Goal: Task Accomplishment & Management: Understand process/instructions

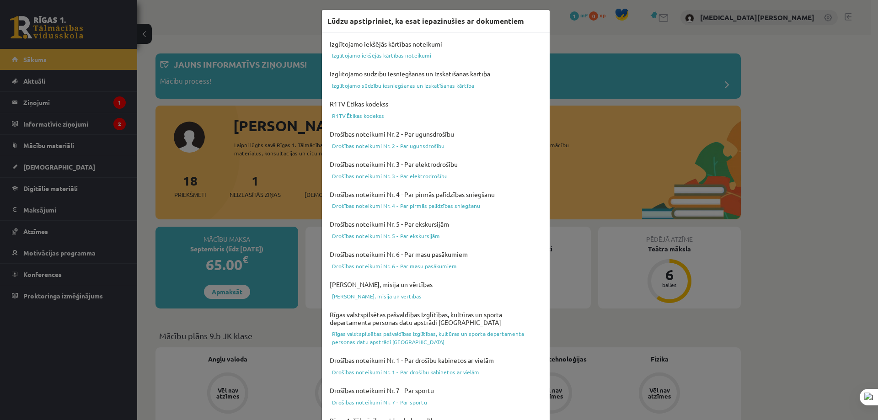
click at [589, 61] on div "Lūdzu apstipriniet, ka esat iepazinušies ar dokumentiem Izglītojamo iekšējās kā…" at bounding box center [439, 210] width 878 height 420
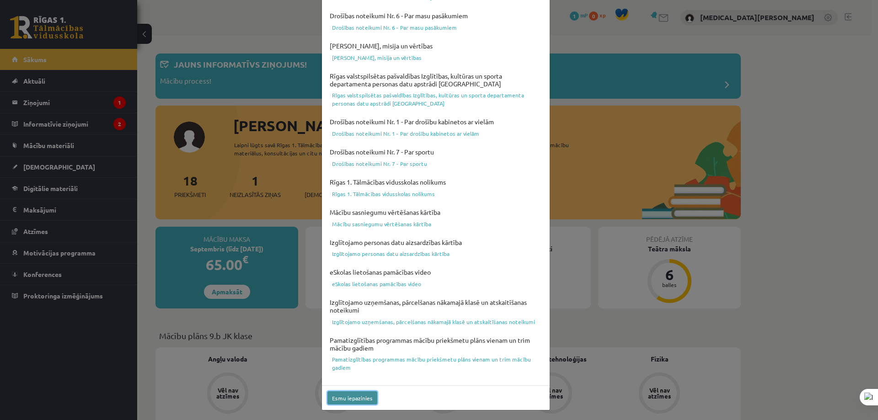
click at [362, 404] on button "Esmu iepazinies" at bounding box center [352, 397] width 50 height 13
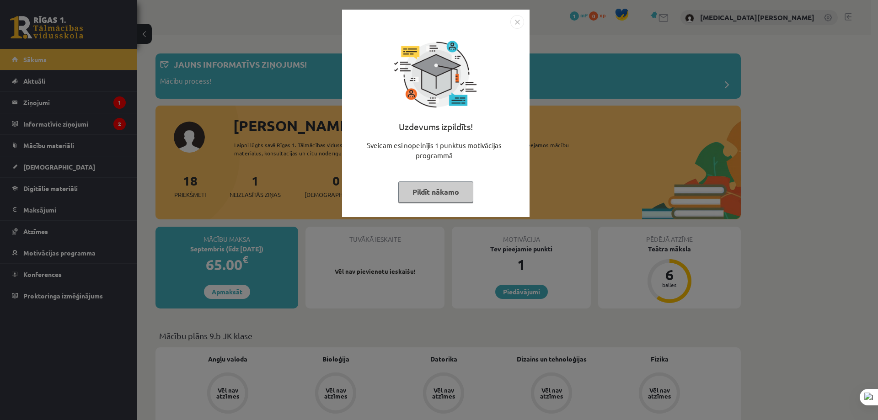
click at [521, 19] on img "Close" at bounding box center [517, 22] width 14 height 14
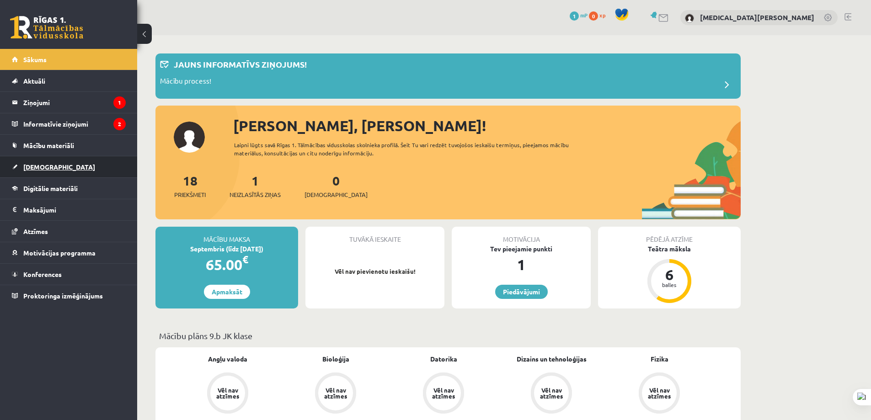
click at [85, 157] on link "[DEMOGRAPHIC_DATA]" at bounding box center [69, 166] width 114 height 21
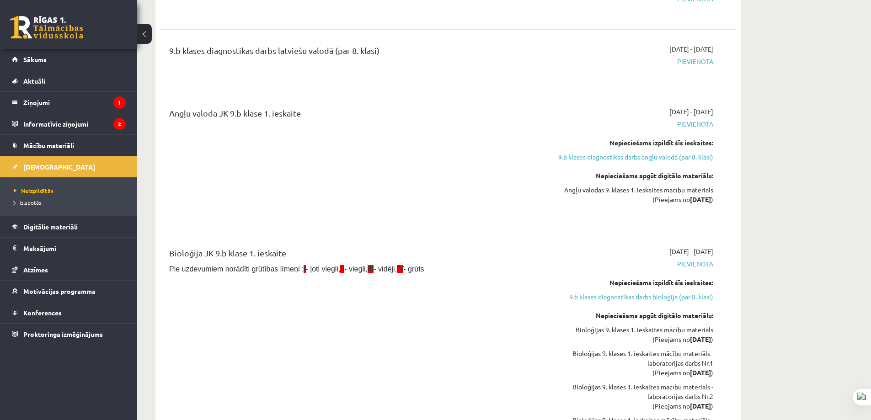
scroll to position [320, 0]
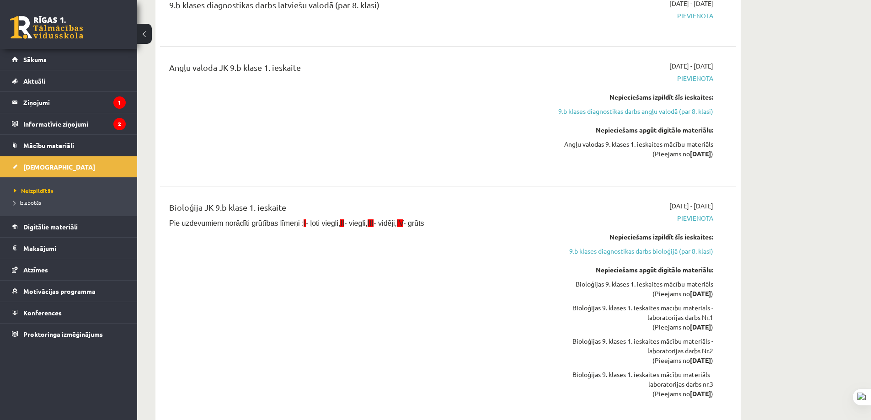
click at [524, 217] on div "Bioloģija JK 9.b klase 1. ieskaite" at bounding box center [348, 209] width 358 height 17
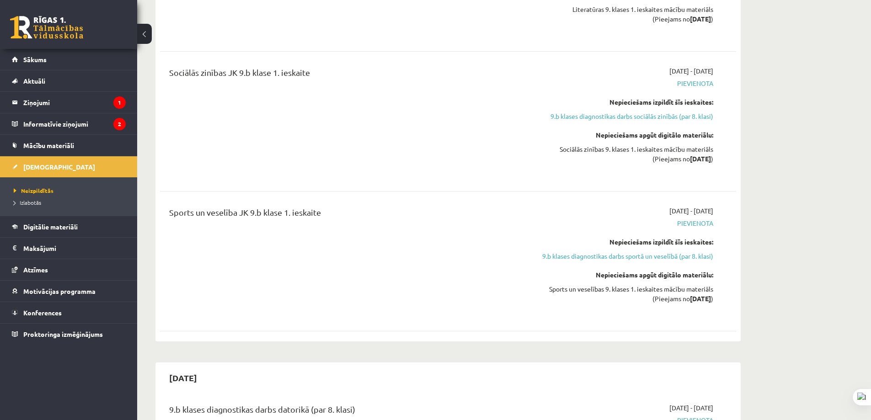
scroll to position [1920, 0]
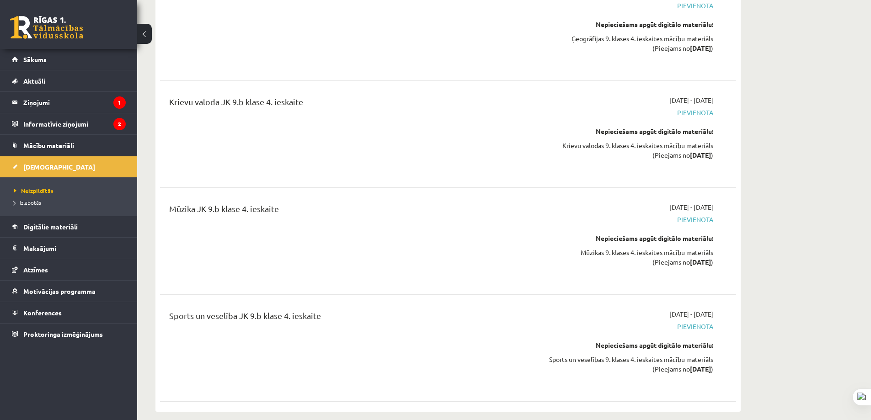
drag, startPoint x: 816, startPoint y: 169, endPoint x: 820, endPoint y: 337, distance: 168.3
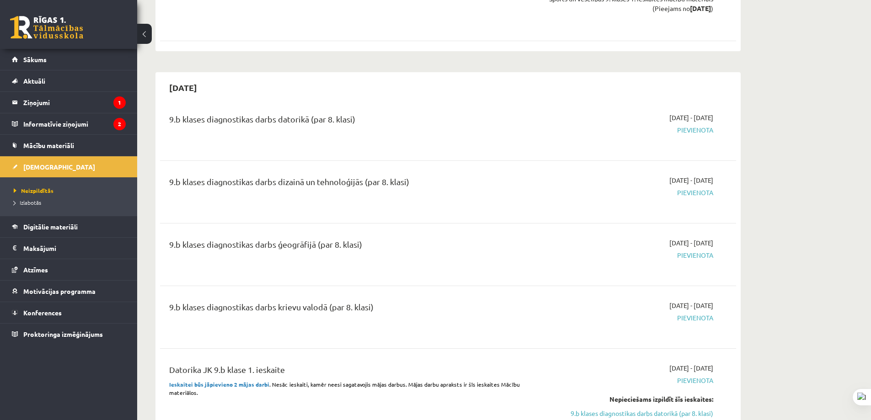
scroll to position [0, 0]
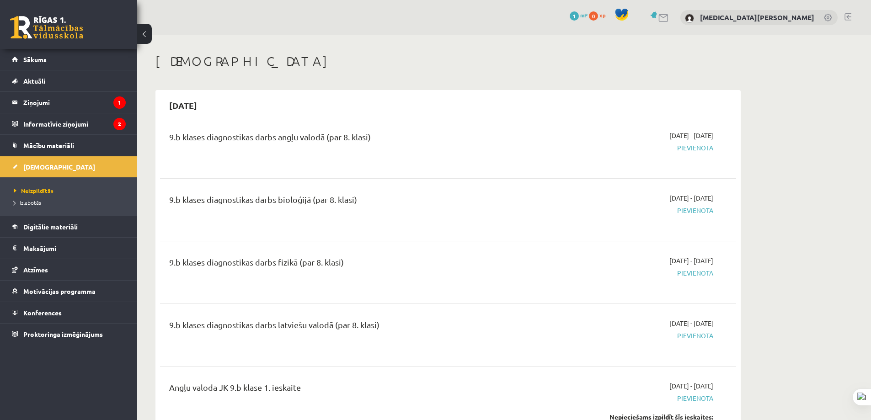
drag, startPoint x: 819, startPoint y: 363, endPoint x: 761, endPoint y: -55, distance: 422.7
